Goal: Communication & Community: Participate in discussion

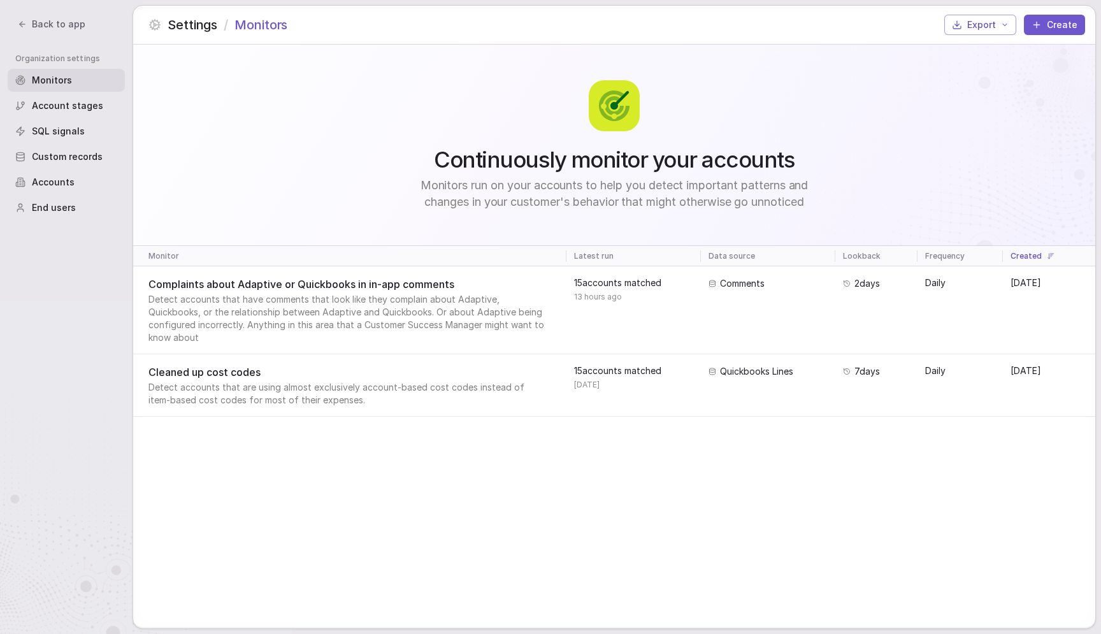
click at [59, 25] on span "Back to app" at bounding box center [59, 24] width 54 height 13
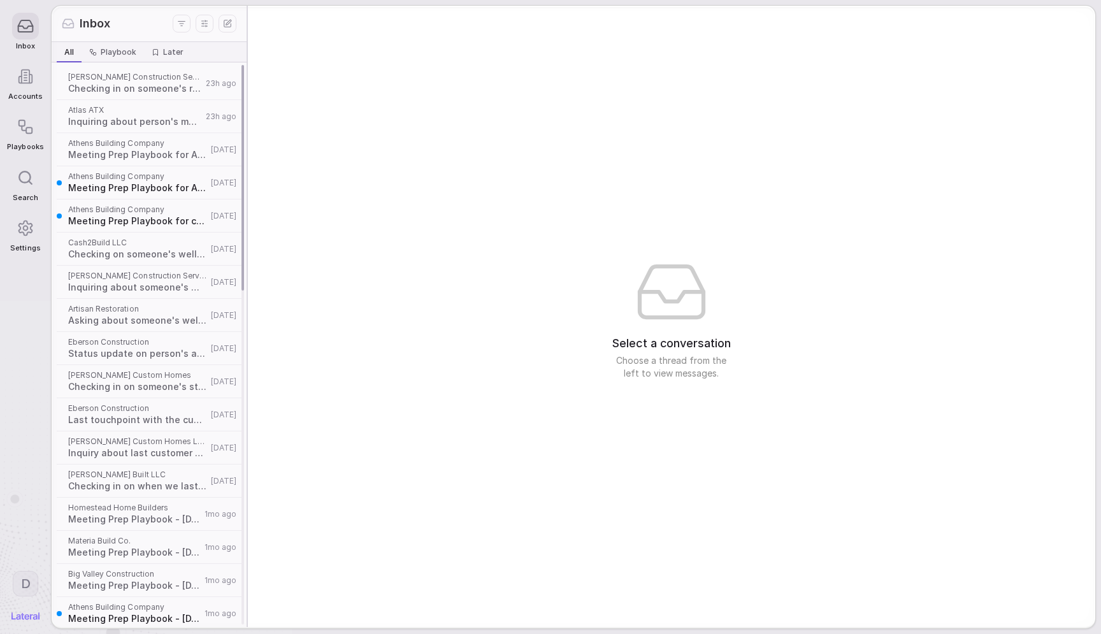
click at [145, 141] on span "Athens Building Company" at bounding box center [137, 143] width 139 height 10
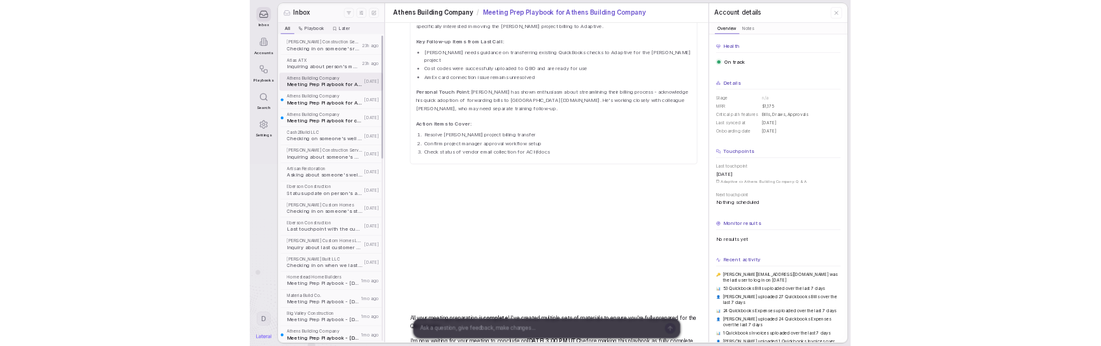
scroll to position [1569, 0]
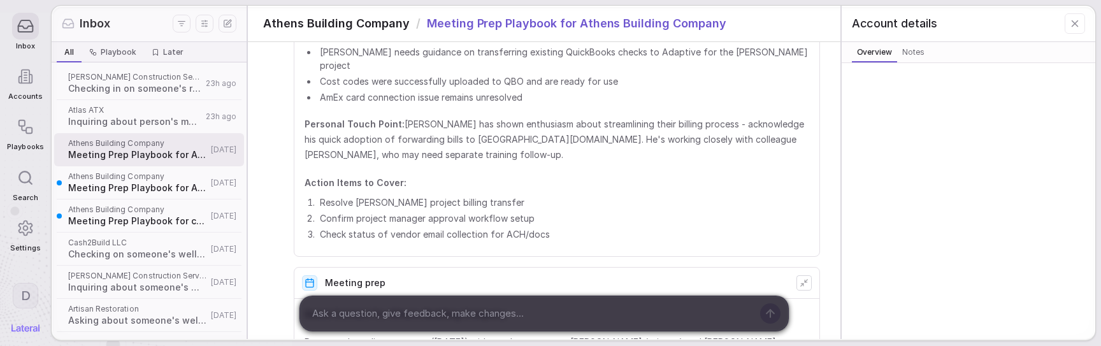
scroll to position [1916, 0]
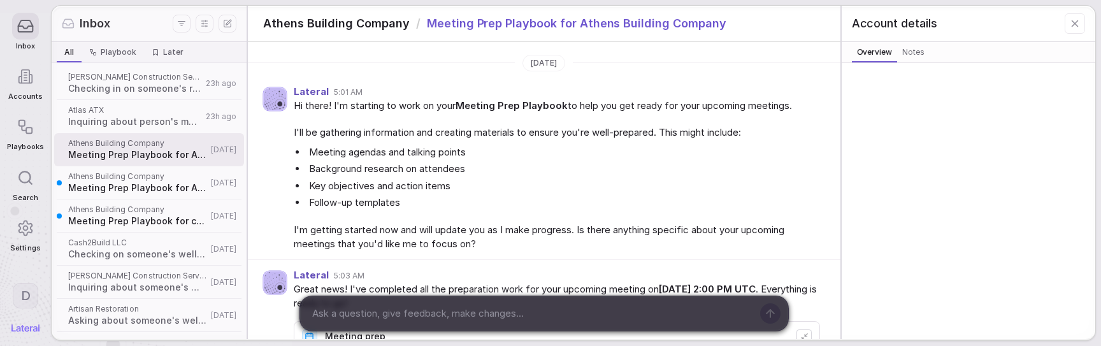
scroll to position [1916, 0]
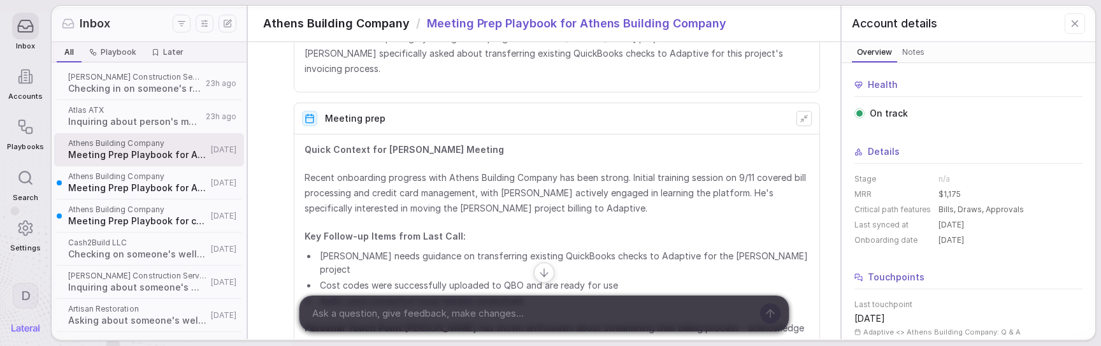
scroll to position [1334, 0]
